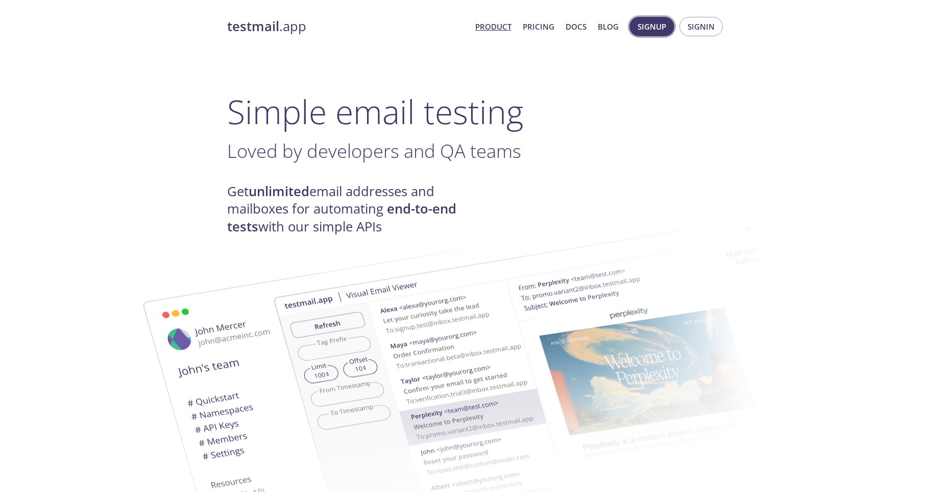
click at [662, 25] on span "Signup" at bounding box center [652, 26] width 29 height 13
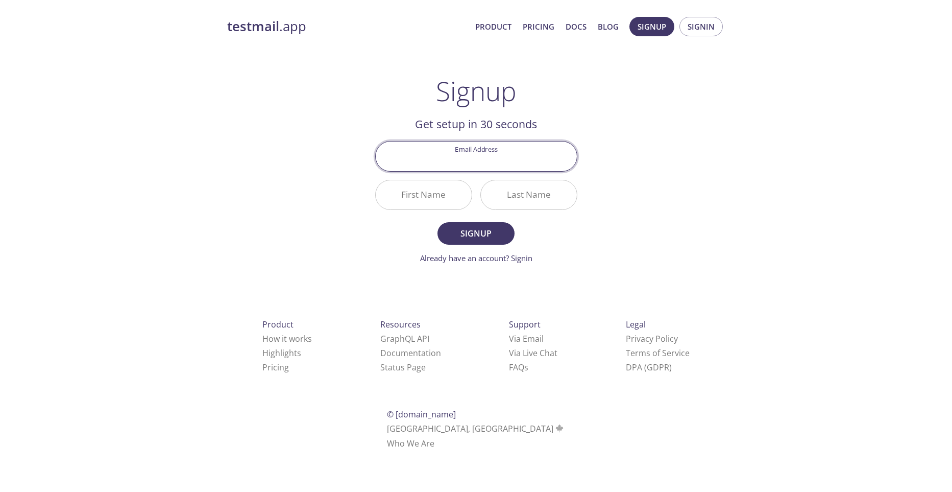
click at [472, 165] on input "Email Address" at bounding box center [476, 155] width 201 height 29
type input "[EMAIL_ADDRESS][DOMAIN_NAME]"
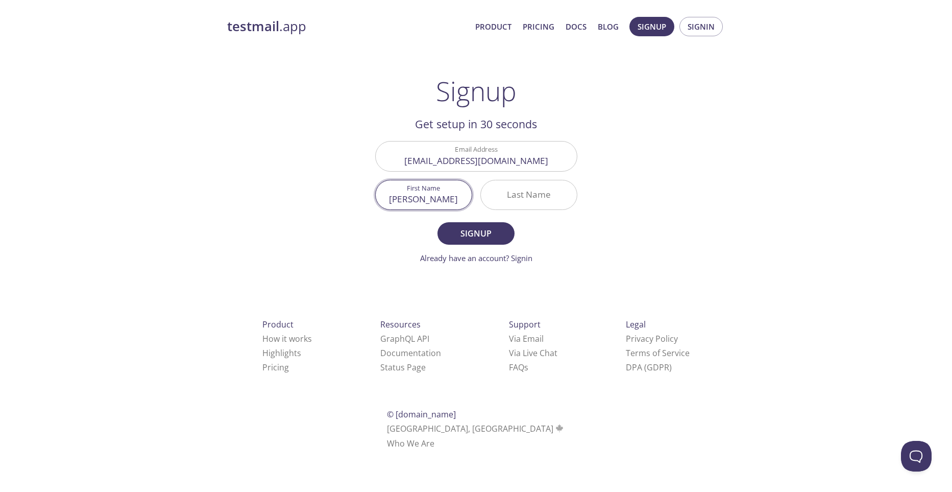
type input "[PERSON_NAME]"
click at [480, 240] on span "Signup" at bounding box center [476, 233] width 54 height 14
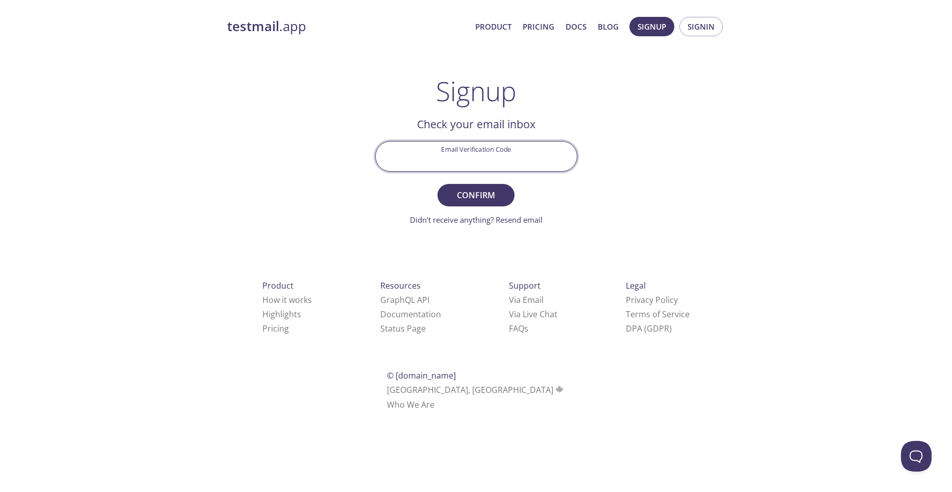
click at [469, 158] on input "Email Verification Code" at bounding box center [476, 155] width 201 height 29
paste input "Z8VUZUE"
type input "Z8VUZUE"
click at [482, 197] on span "Confirm" at bounding box center [476, 195] width 54 height 14
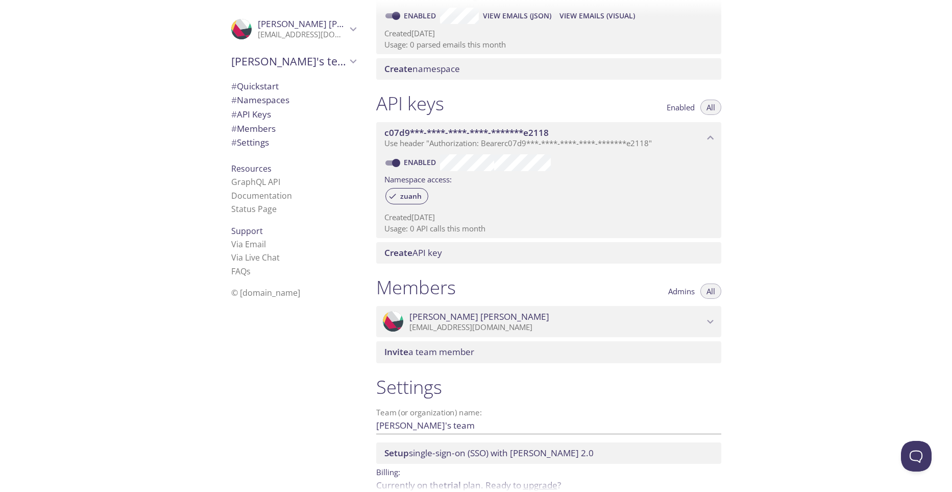
scroll to position [234, 0]
